Goal: Information Seeking & Learning: Learn about a topic

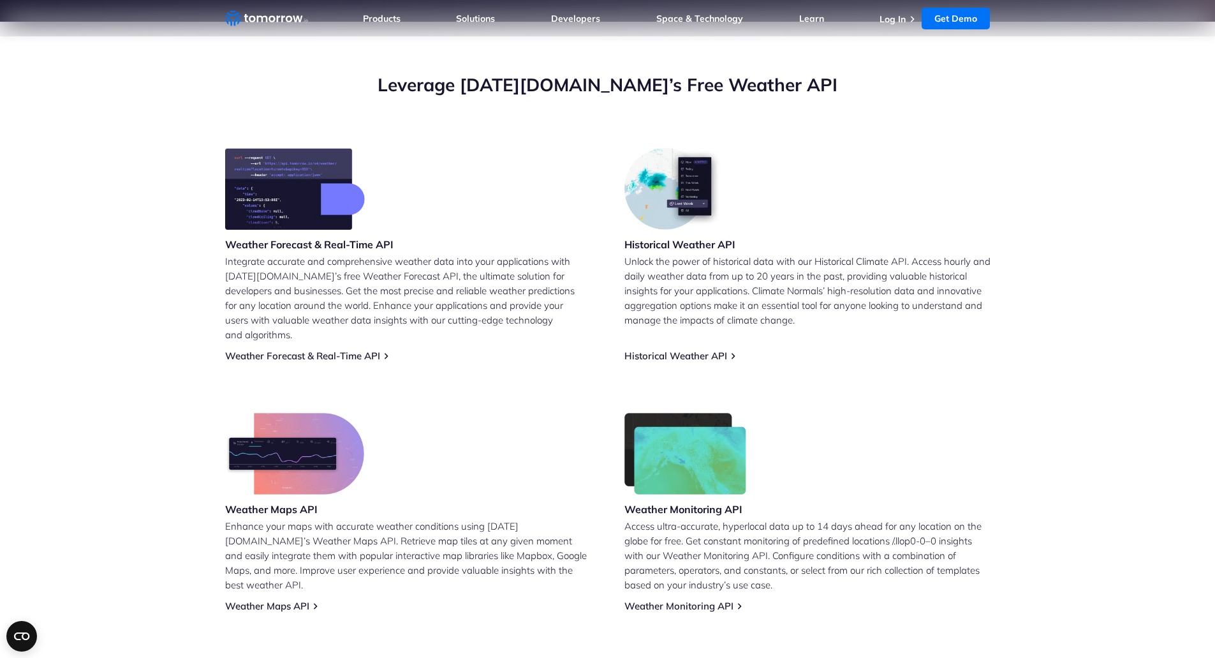
scroll to position [447, 0]
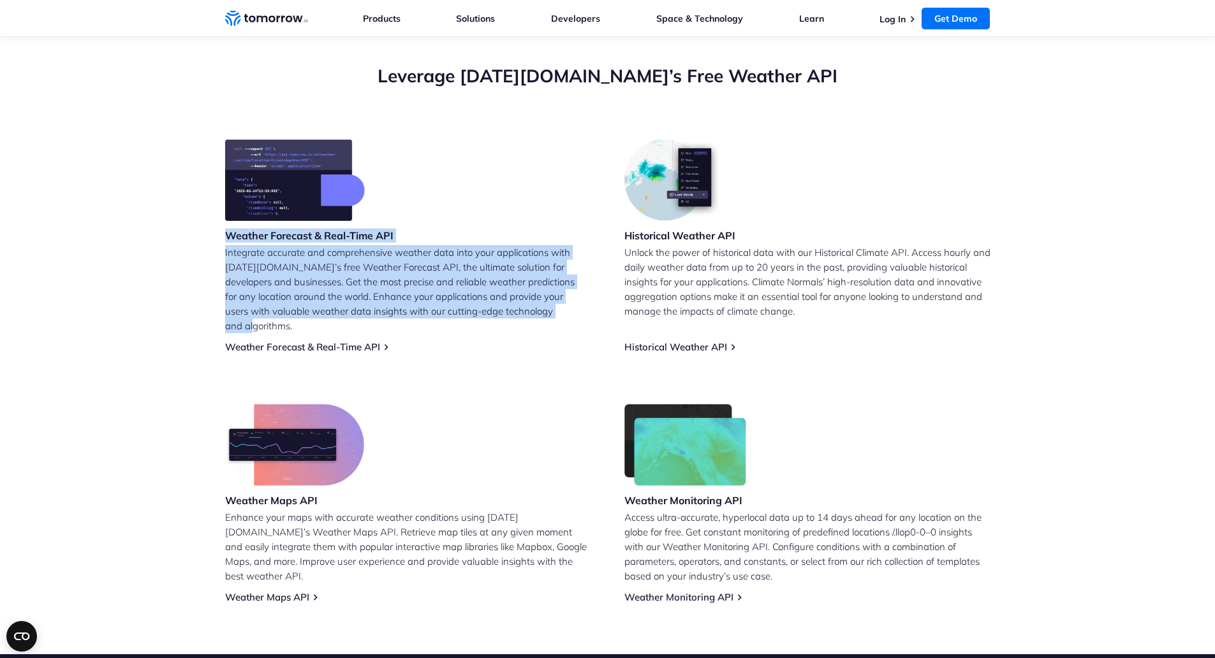
drag, startPoint x: 216, startPoint y: 233, endPoint x: 533, endPoint y: 352, distance: 338.2
click at [533, 352] on section "Leverage [DATE][DOMAIN_NAME]’s Free Weather API Weather Forecast & Real-Time AP…" at bounding box center [607, 333] width 1215 height 641
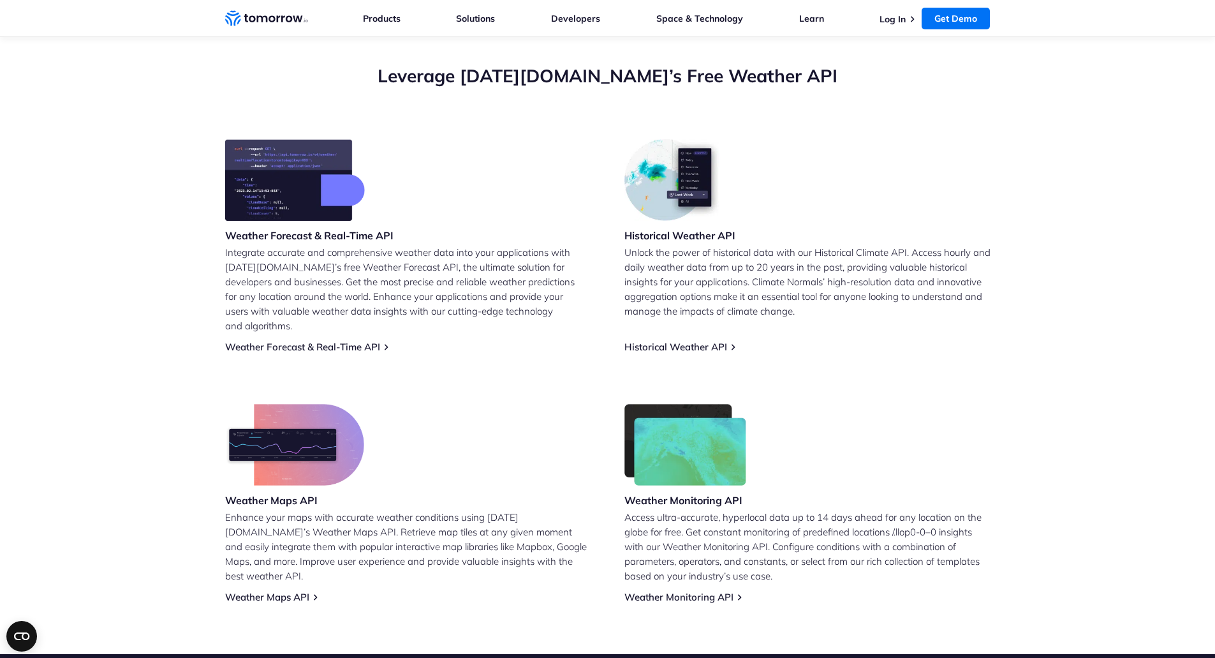
click at [528, 370] on div "Weather Forecast & Real-Time API Integrate accurate and comprehensive weather d…" at bounding box center [608, 371] width 766 height 464
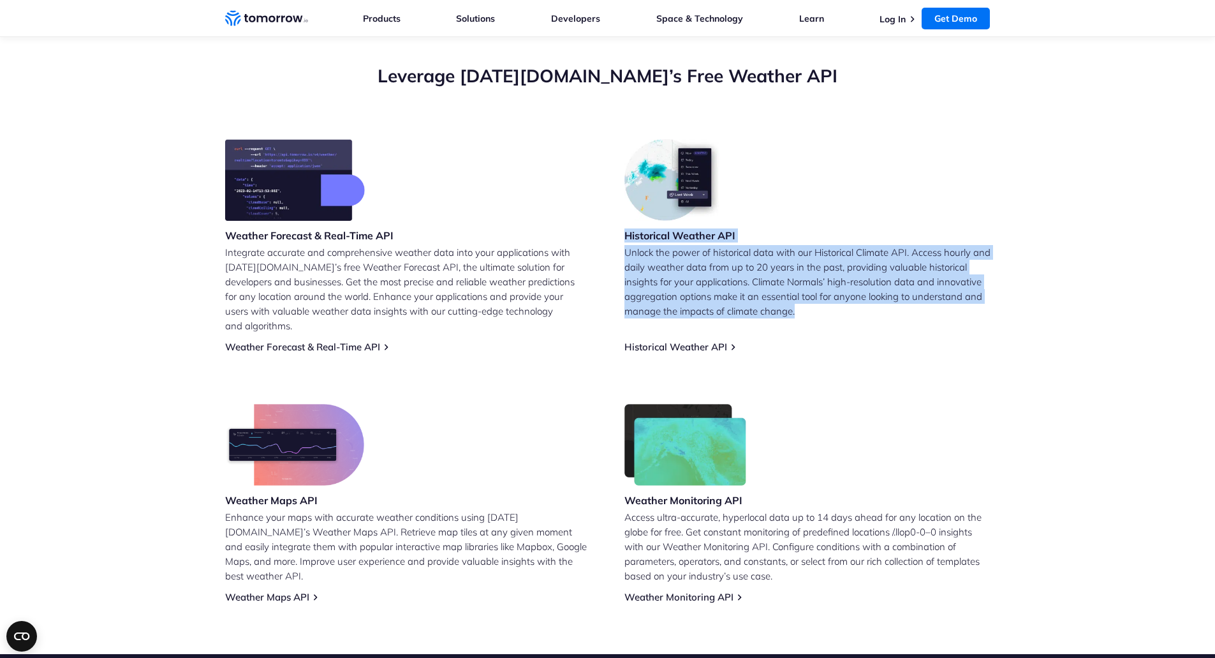
drag, startPoint x: 627, startPoint y: 231, endPoint x: 803, endPoint y: 315, distance: 194.6
click at [803, 315] on div "Historical Weather API Unlock the power of historical data with our Historical …" at bounding box center [808, 246] width 366 height 214
click at [803, 315] on p "Unlock the power of historical data with our Historical Climate API. Access hou…" at bounding box center [808, 281] width 366 height 73
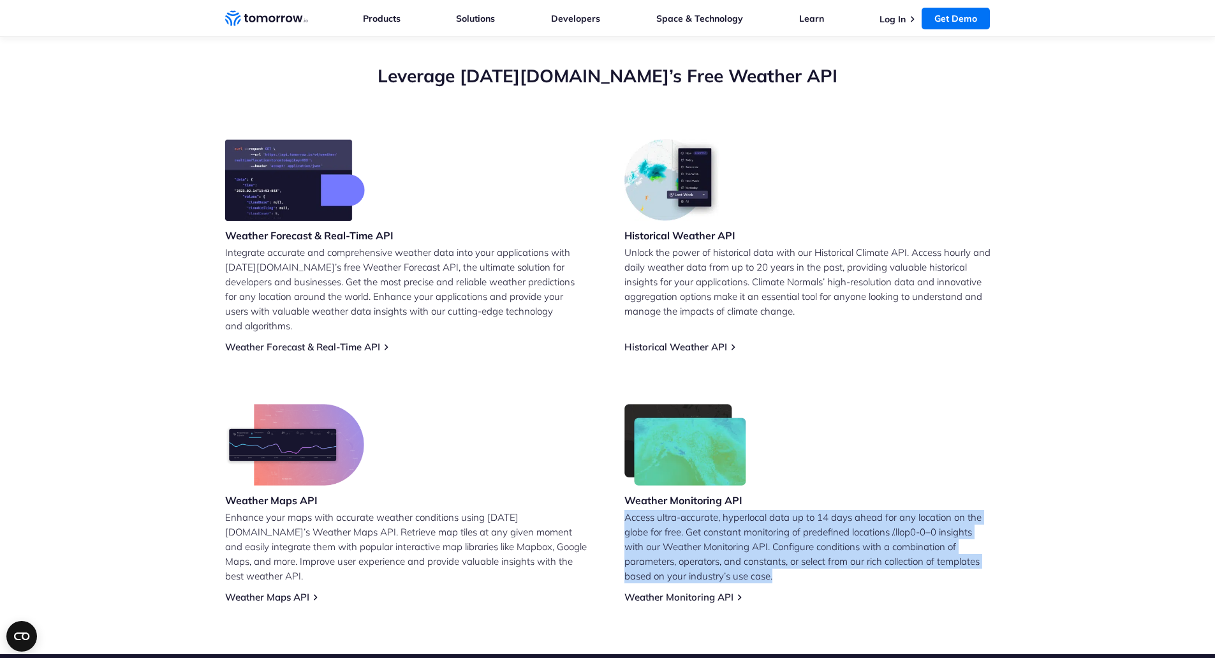
drag, startPoint x: 625, startPoint y: 502, endPoint x: 809, endPoint y: 564, distance: 194.5
click at [809, 564] on p "Access ultra-accurate, hyperlocal data up to 14 days ahead for any location on …" at bounding box center [808, 546] width 366 height 73
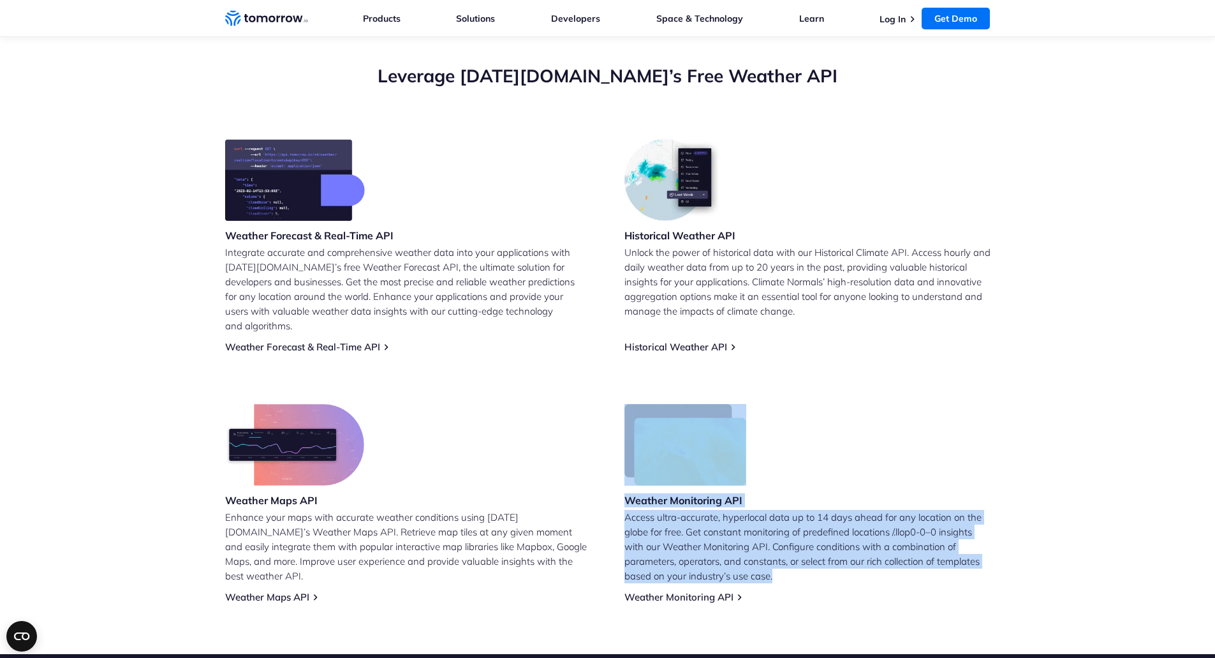
drag, startPoint x: 810, startPoint y: 561, endPoint x: 644, endPoint y: 466, distance: 192.1
click at [644, 466] on div "Weather Monitoring API Access ultra-accurate, hyperlocal data up to 14 days ahe…" at bounding box center [808, 503] width 366 height 199
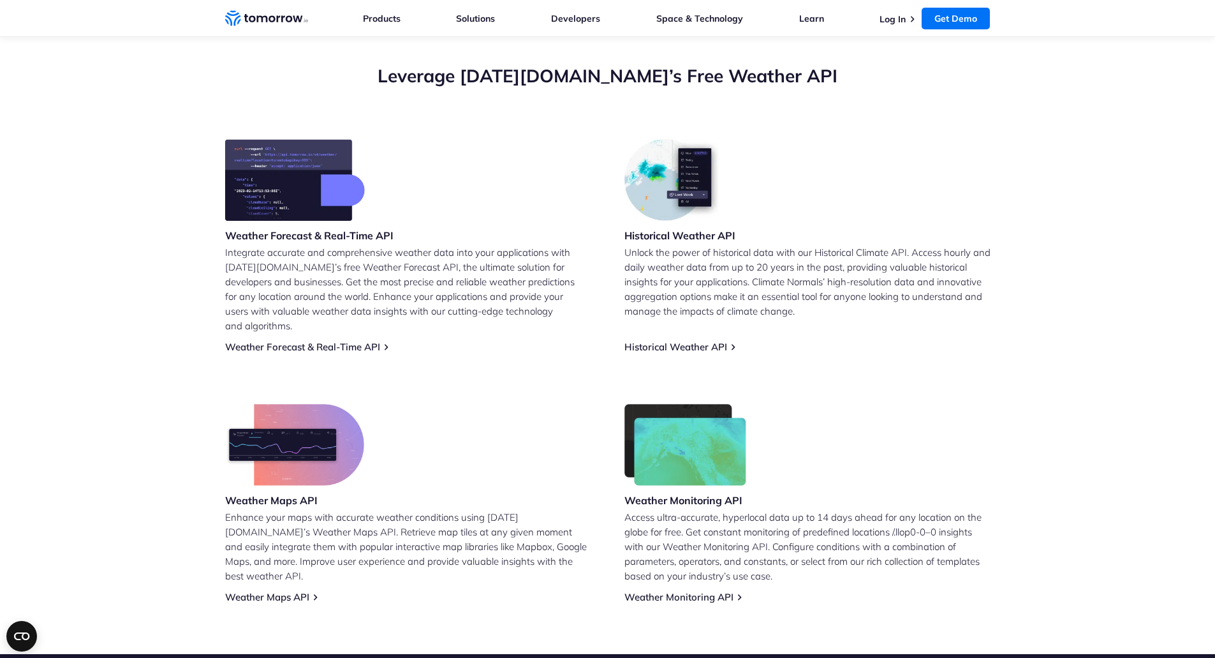
click at [542, 464] on div "Weather Maps API Enhance your maps with accurate weather conditions using [DATE…" at bounding box center [408, 503] width 366 height 199
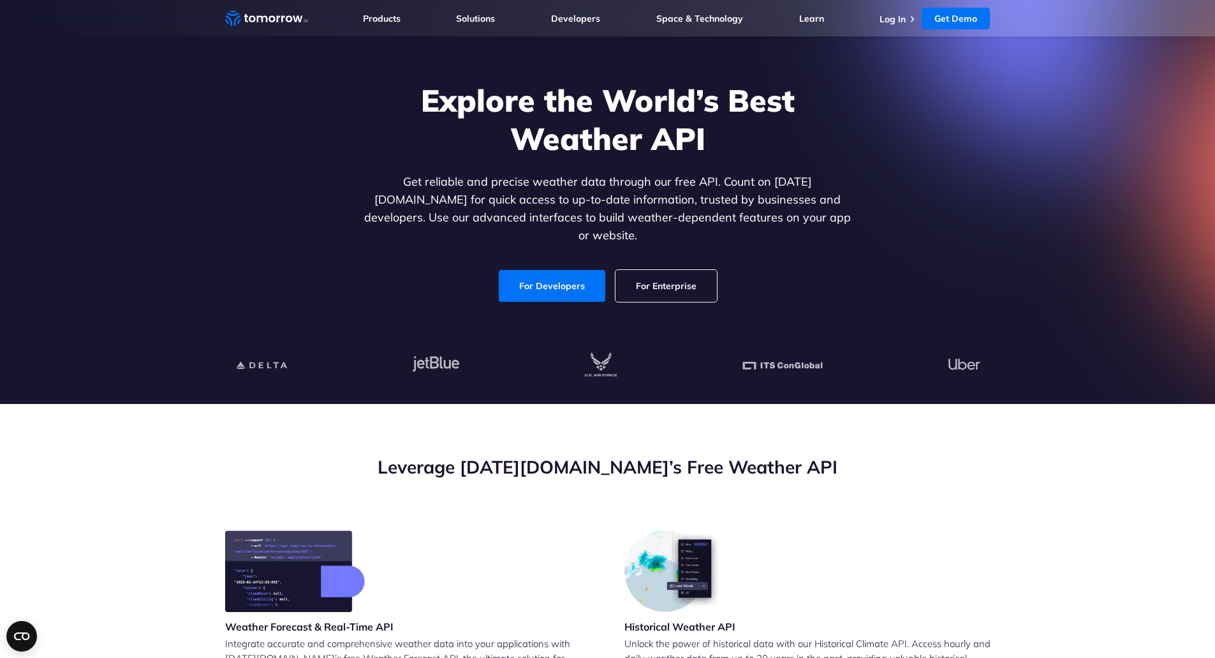
scroll to position [0, 0]
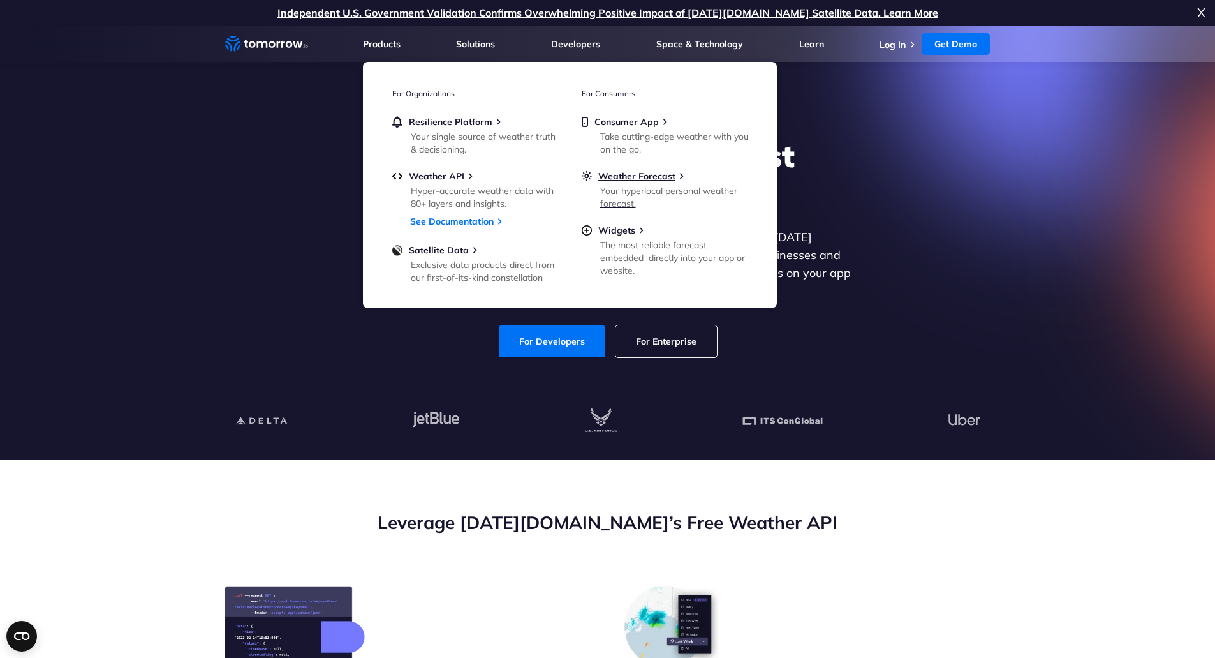
click at [639, 198] on div "Your hyperlocal personal weather forecast." at bounding box center [674, 197] width 149 height 26
